Goal: Use online tool/utility: Utilize a website feature to perform a specific function

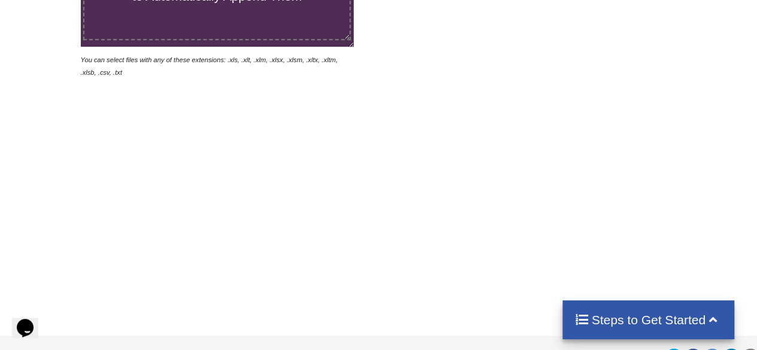
scroll to position [60, 0]
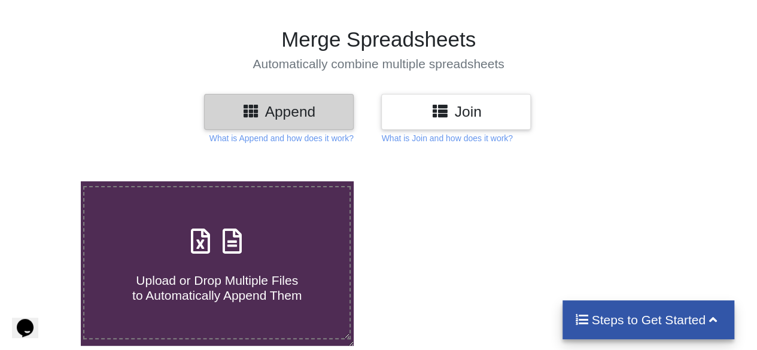
click at [252, 239] on div "Upload or Drop Multiple Files to Automatically Append Them" at bounding box center [216, 263] width 265 height 81
click at [50, 181] on input "Upload or Drop Multiple Files to Automatically Append Them" at bounding box center [50, 181] width 0 height 0
type input "C:\fakepath\Australia_response - NOT SEND.xlsx"
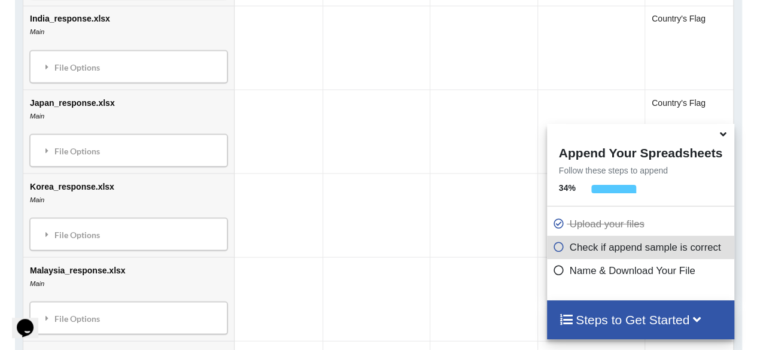
scroll to position [899, 0]
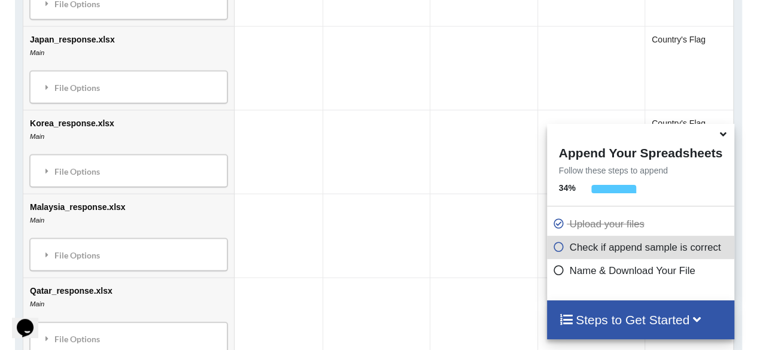
click at [724, 136] on icon at bounding box center [723, 132] width 13 height 11
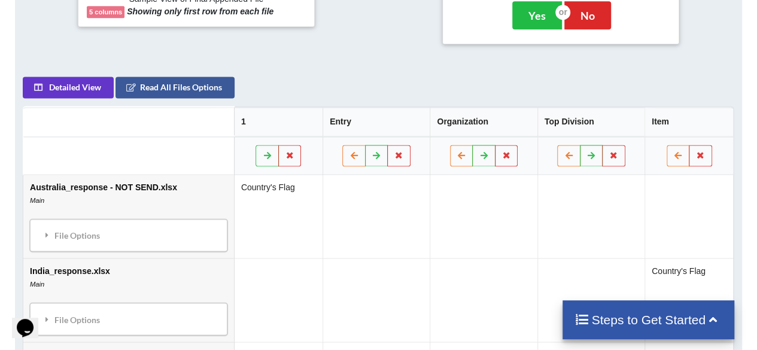
scroll to position [602, 0]
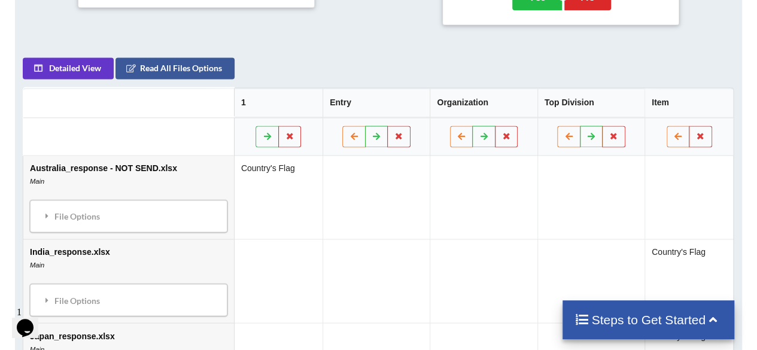
click at [87, 214] on div at bounding box center [124, 214] width 215 height 0
click at [114, 138] on div "Welcome to our site, if you need help simply reply to this message, we are onli…" at bounding box center [124, 128] width 215 height 19
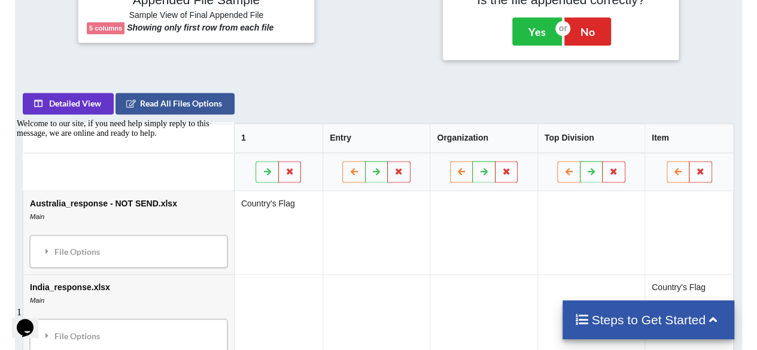
scroll to position [542, 0]
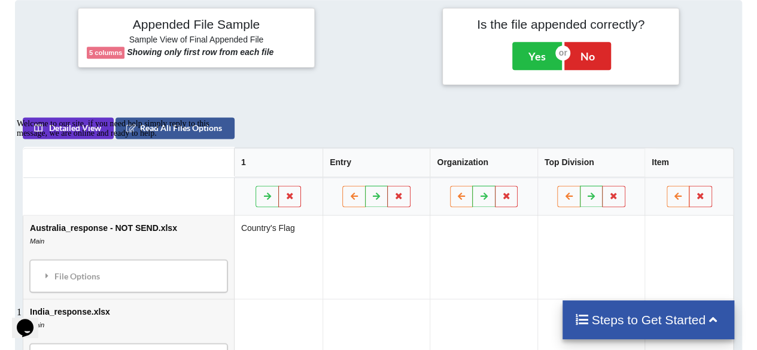
click at [78, 129] on div "Welcome to our site, if you need help simply reply to this message, we are onli…" at bounding box center [124, 128] width 215 height 19
click at [17, 119] on icon "Chat attention grabber" at bounding box center [17, 119] width 0 height 0
click at [60, 121] on button "Detailed View" at bounding box center [68, 128] width 91 height 22
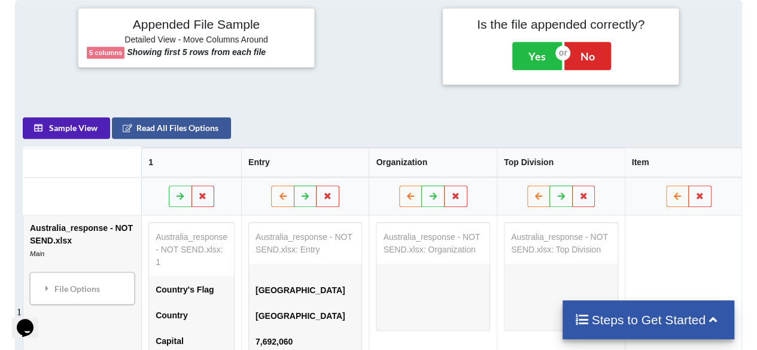
click at [60, 121] on button "Sample View" at bounding box center [66, 128] width 87 height 22
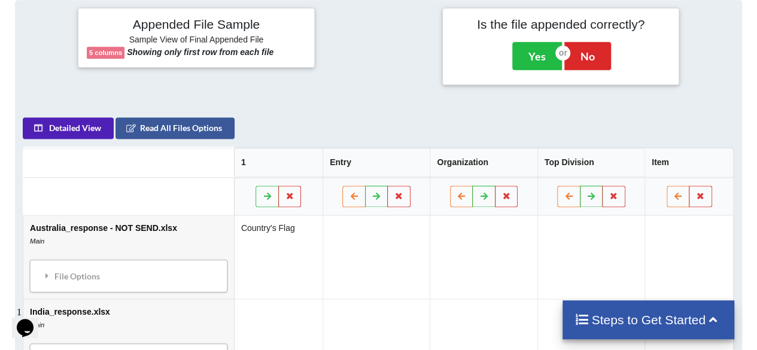
click at [60, 121] on button "Detailed View" at bounding box center [68, 128] width 91 height 22
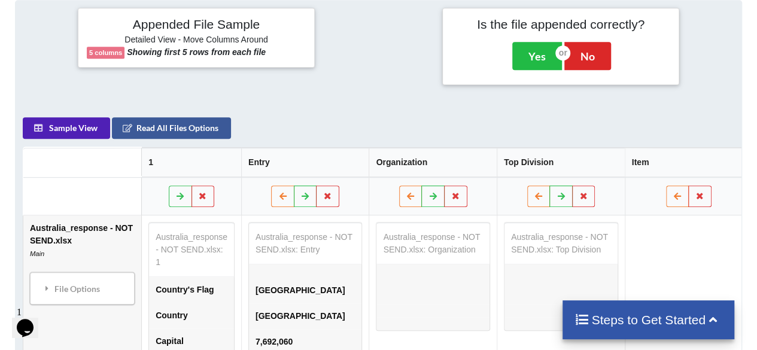
click at [60, 121] on button "Sample View" at bounding box center [66, 128] width 87 height 22
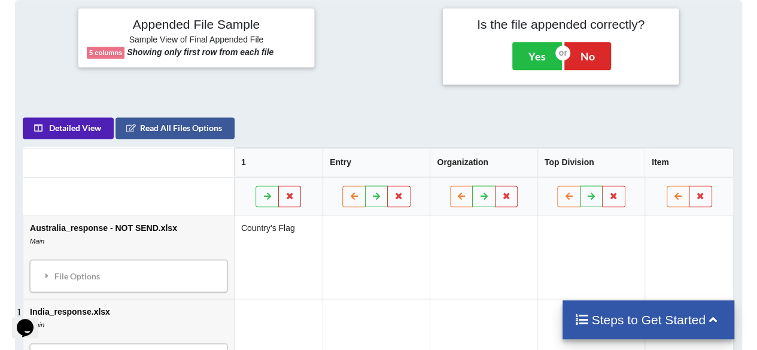
click at [60, 121] on button "Detailed View" at bounding box center [68, 128] width 91 height 22
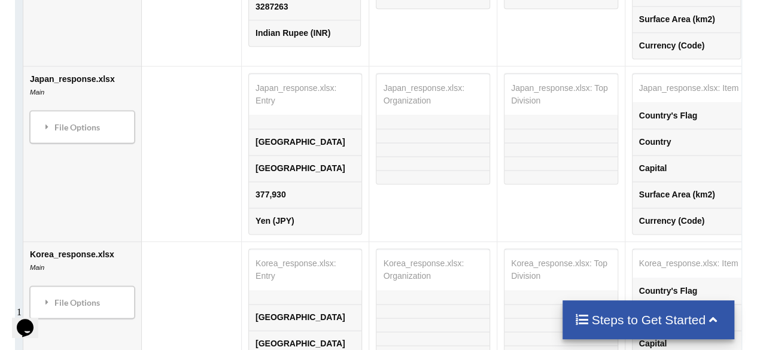
scroll to position [1081, 0]
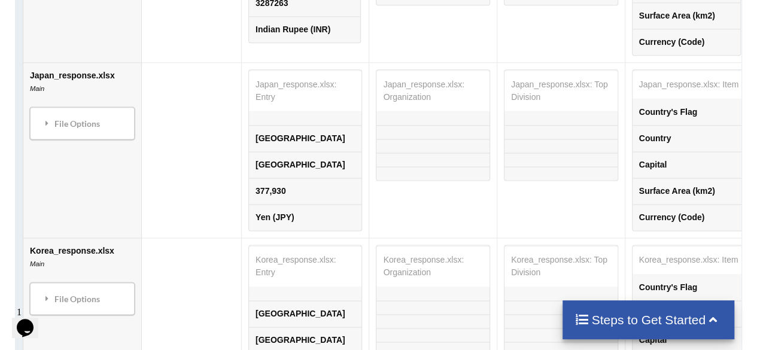
click at [640, 99] on td "Country's Flag" at bounding box center [688, 112] width 113 height 26
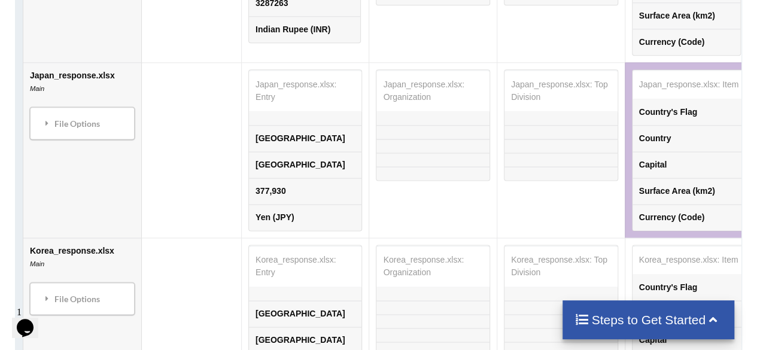
click at [279, 69] on table "Japan_response.xlsx: Entry [GEOGRAPHIC_DATA] [GEOGRAPHIC_DATA] 377,930 Yen ([GE…" at bounding box center [305, 150] width 114 height 162
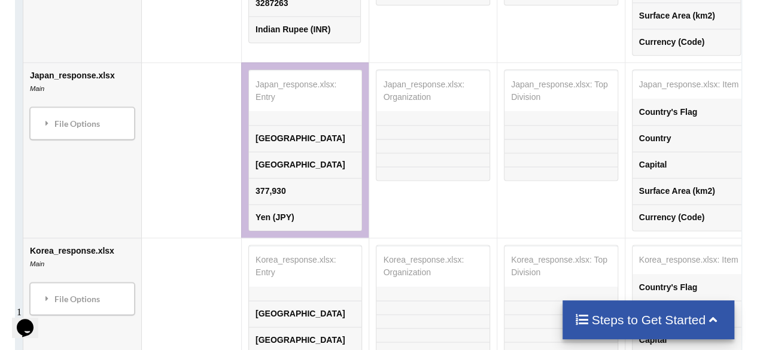
click at [376, 69] on table "Japan_response.xlsx: Organization" at bounding box center [433, 124] width 114 height 111
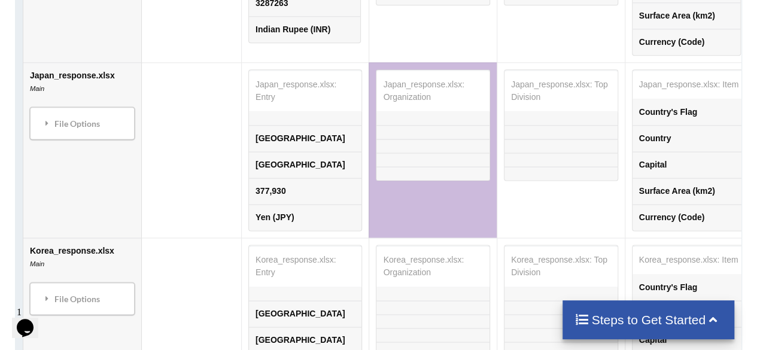
click at [504, 69] on table "Japan_response.xlsx: Top Division" at bounding box center [561, 124] width 114 height 111
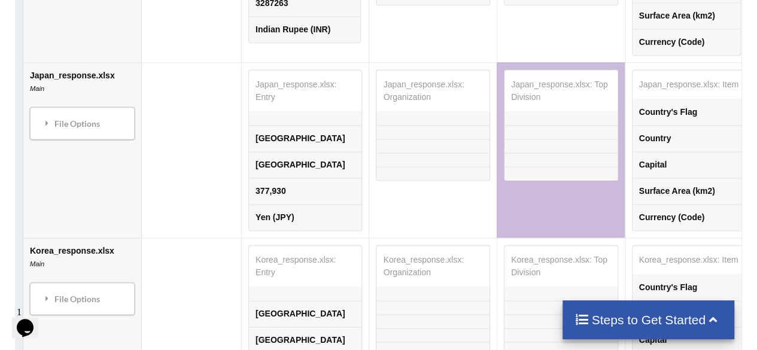
click at [650, 69] on table "Japan_response.xlsx: Item Country's Flag Country Capital Surface Area (km2) Cur…" at bounding box center [689, 150] width 114 height 162
